Goal: Connect with others: Connect with others

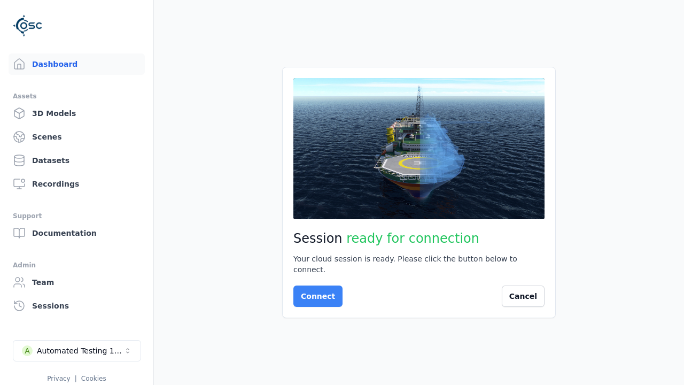
click at [315, 291] on button "Connect" at bounding box center [317, 295] width 49 height 21
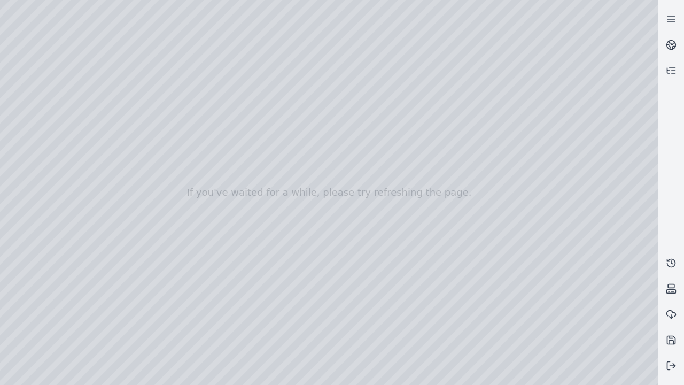
click at [3, 3] on div at bounding box center [329, 192] width 658 height 385
click at [602, 377] on div at bounding box center [329, 192] width 658 height 385
